Goal: Entertainment & Leisure: Consume media (video, audio)

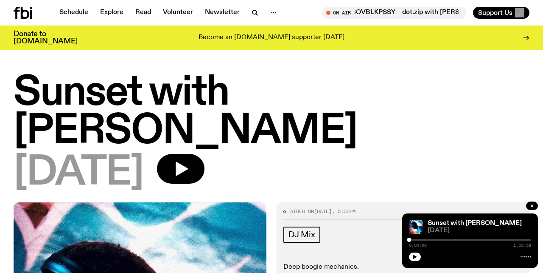
scroll to position [228, 0]
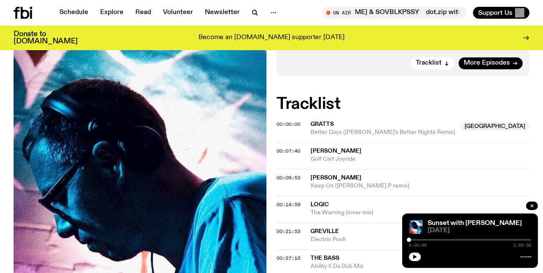
drag, startPoint x: 410, startPoint y: 241, endPoint x: 389, endPoint y: 238, distance: 21.4
click at [389, 238] on div "Schedule Explore Read Volunteer Newsletter About Us Contact Champions of emergi…" at bounding box center [271, 241] width 543 height 938
click at [417, 257] on icon "button" at bounding box center [415, 256] width 5 height 5
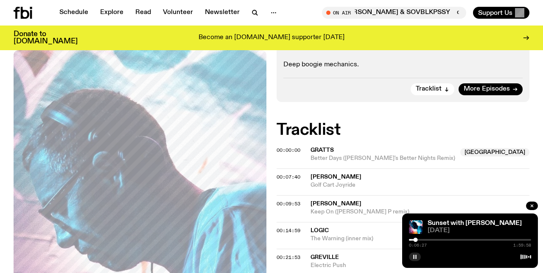
scroll to position [203, 0]
click at [419, 240] on div at bounding box center [470, 240] width 122 height 2
click at [424, 239] on div at bounding box center [470, 240] width 122 height 2
click at [430, 239] on div at bounding box center [470, 240] width 122 height 2
click at [434, 239] on div at bounding box center [470, 240] width 122 height 2
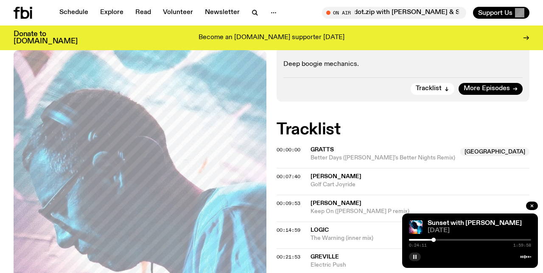
click at [433, 238] on div at bounding box center [434, 239] width 4 height 4
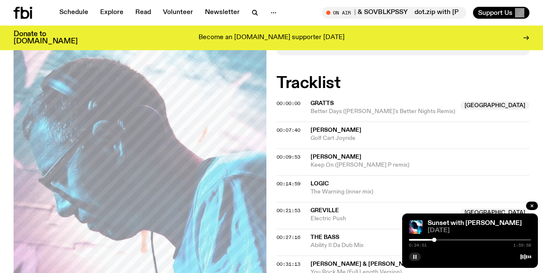
scroll to position [253, 0]
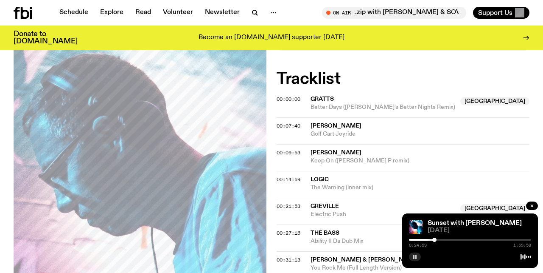
click at [439, 239] on div at bounding box center [470, 240] width 122 height 2
click at [442, 239] on div at bounding box center [470, 240] width 122 height 2
click at [447, 239] on div at bounding box center [470, 240] width 122 height 2
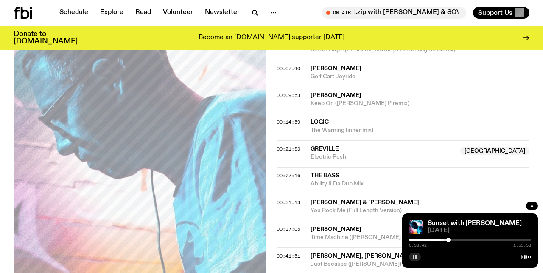
scroll to position [314, 0]
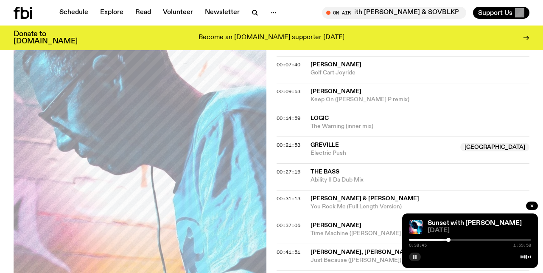
click at [452, 239] on div at bounding box center [470, 240] width 122 height 2
click at [455, 239] on div at bounding box center [470, 240] width 122 height 2
click at [459, 239] on div at bounding box center [470, 240] width 122 height 2
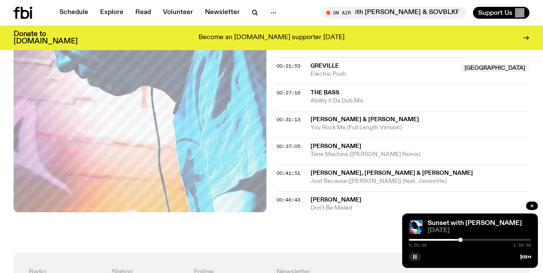
scroll to position [394, 0]
click at [464, 239] on div at bounding box center [470, 240] width 122 height 2
click at [468, 239] on div at bounding box center [470, 240] width 122 height 2
